Goal: Entertainment & Leisure: Consume media (video, audio)

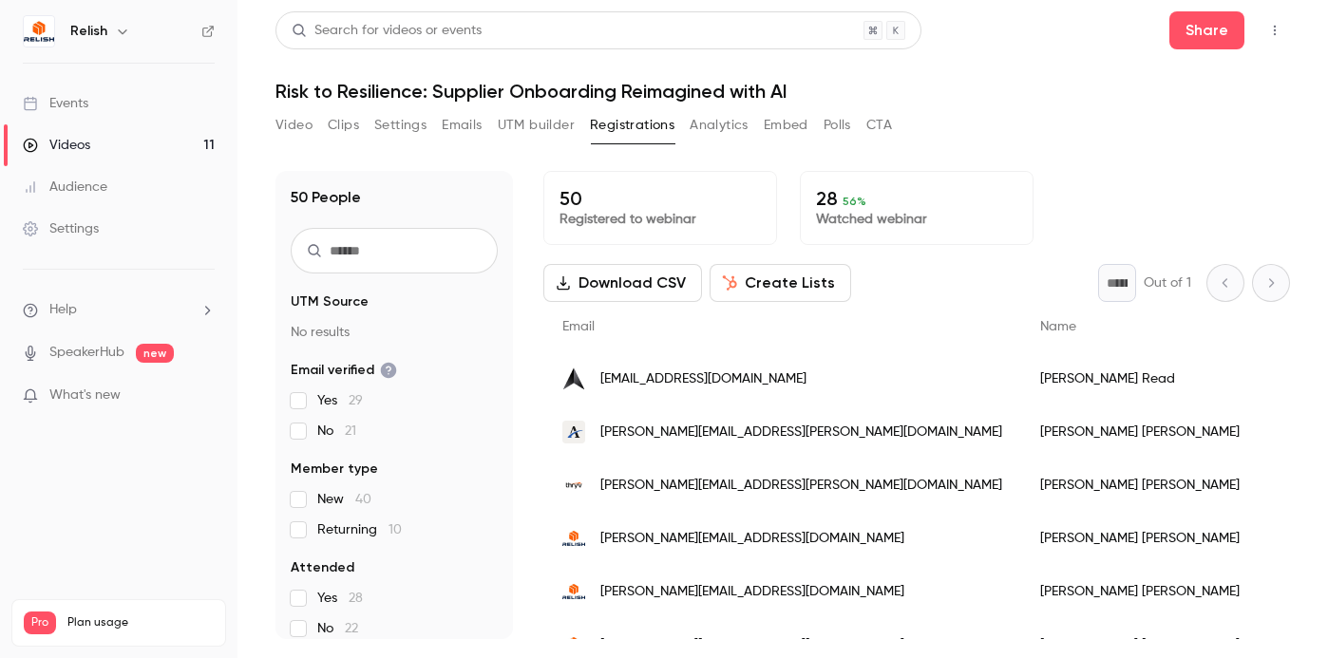
click at [103, 194] on div "Audience" at bounding box center [65, 187] width 85 height 19
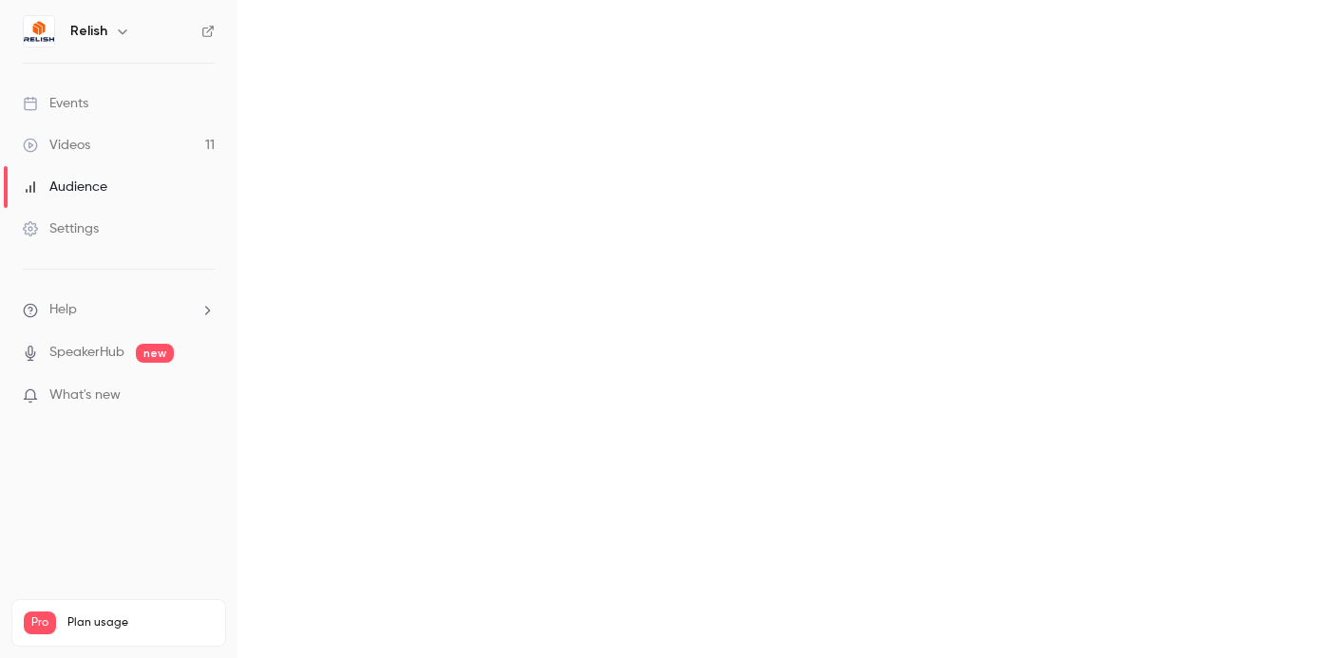
click at [83, 158] on link "Videos 11" at bounding box center [119, 145] width 238 height 42
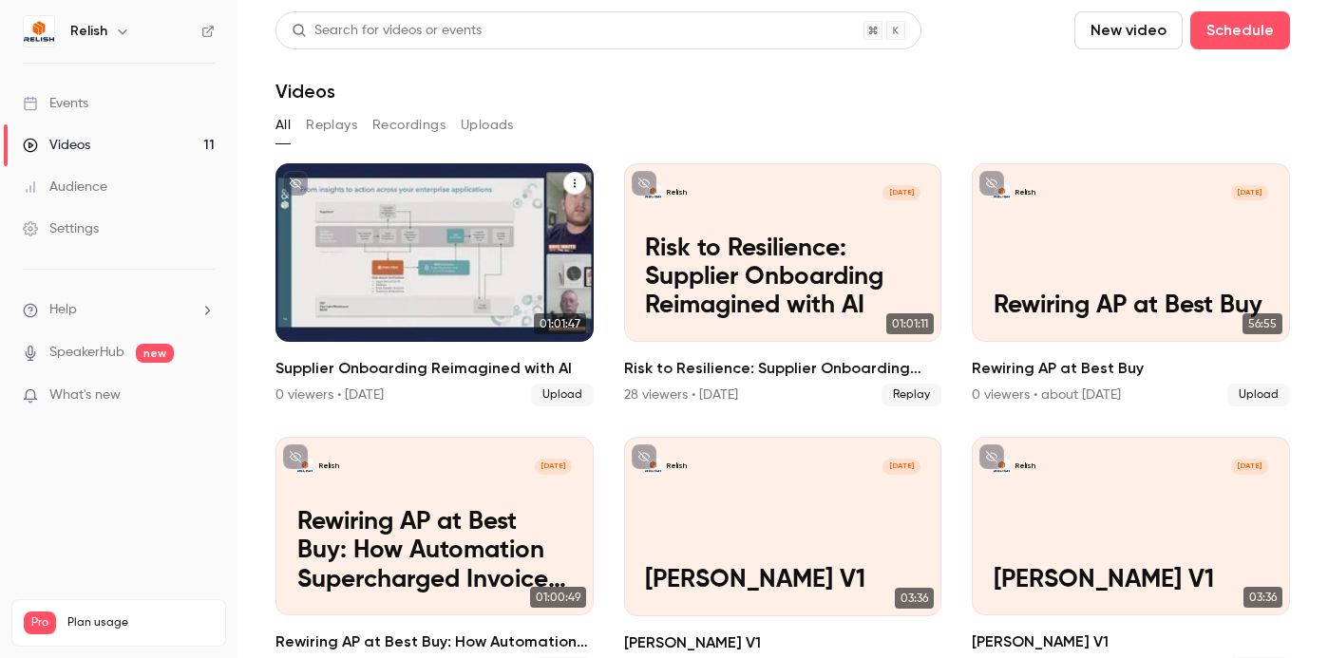
click at [455, 273] on p "Supplier Onboarding Reimagined with AI" at bounding box center [435, 292] width 276 height 58
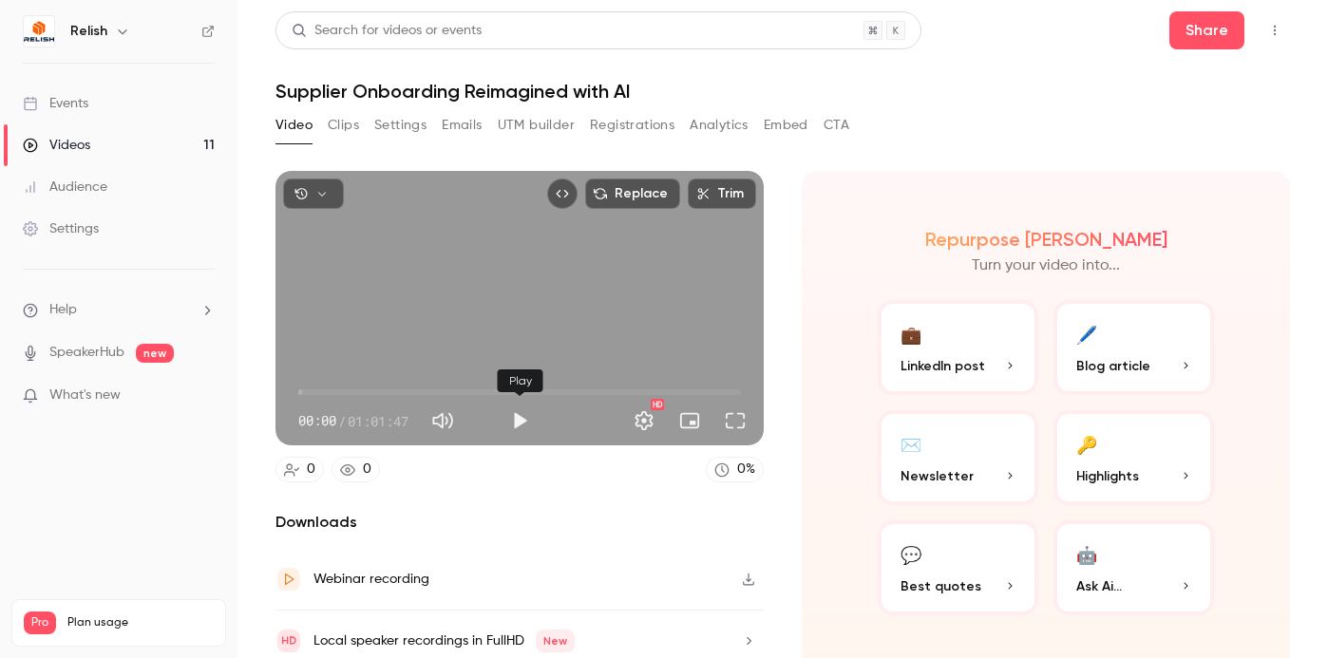
click at [526, 423] on button "Play" at bounding box center [520, 421] width 38 height 38
type input "*****"
click at [385, 390] on span "00:01" at bounding box center [519, 392] width 443 height 30
click at [81, 131] on link "Videos 11" at bounding box center [119, 145] width 238 height 42
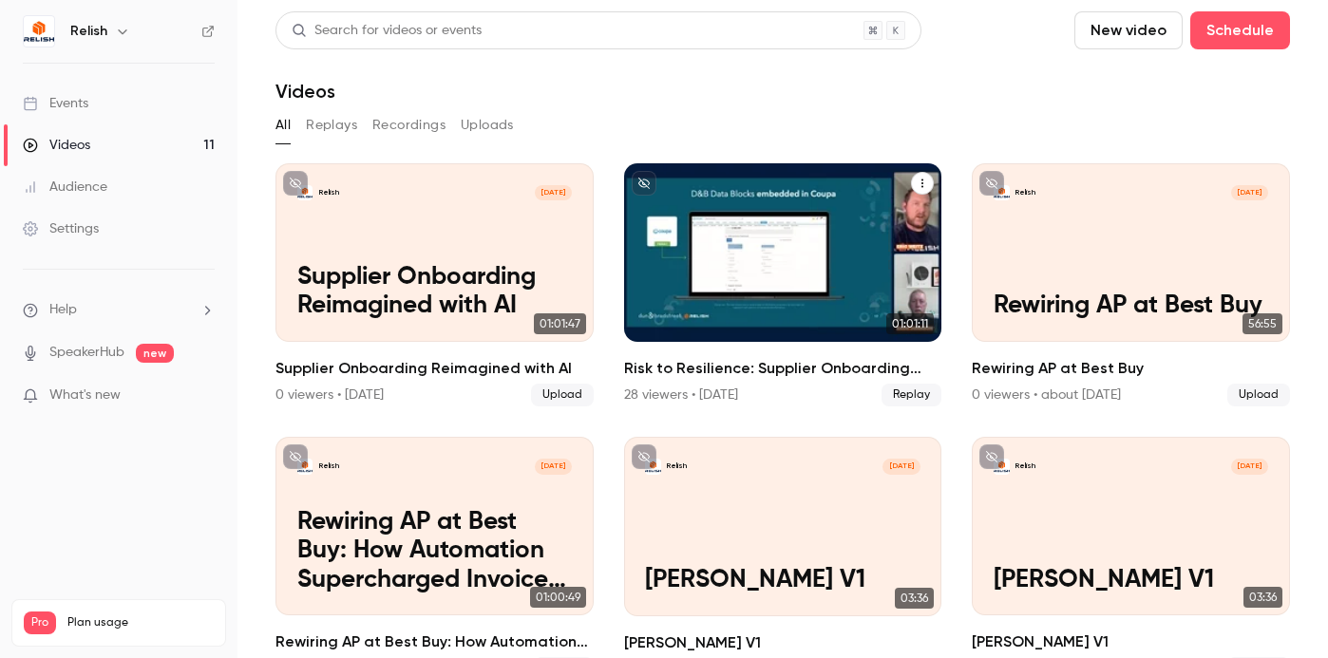
click at [714, 241] on p "Risk to Resilience: Supplier Onboarding Reimagined with AI" at bounding box center [783, 278] width 276 height 86
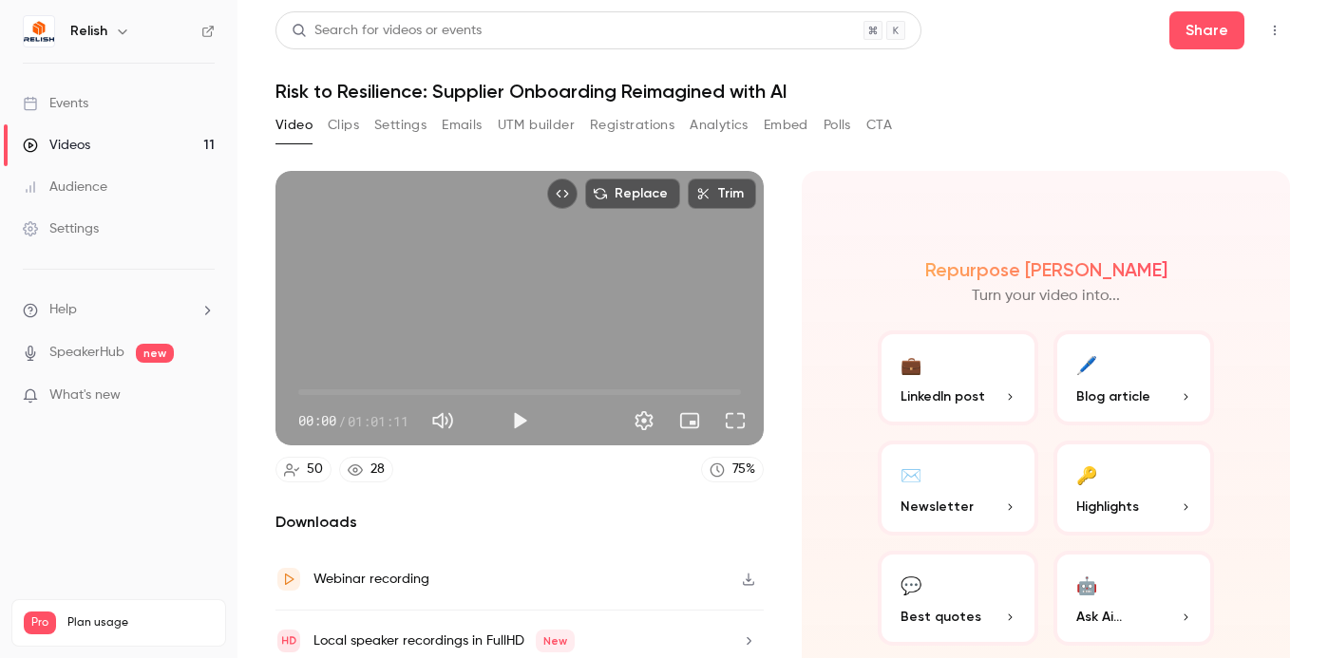
type input "*****"
click at [384, 393] on span "11:49" at bounding box center [519, 392] width 443 height 30
click at [519, 423] on button "Play" at bounding box center [520, 421] width 38 height 38
